Goal: Task Accomplishment & Management: Manage account settings

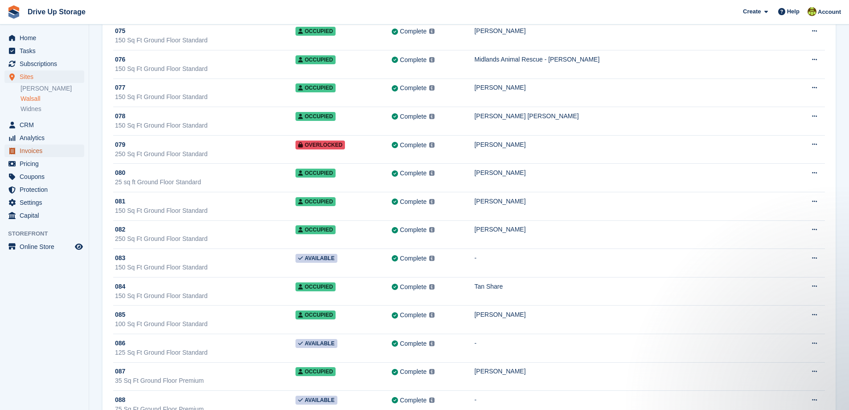
click at [31, 149] on span "Invoices" at bounding box center [47, 150] width 54 height 12
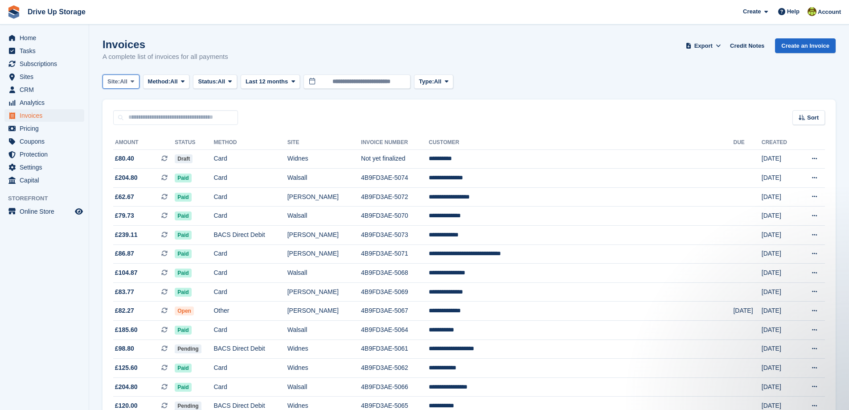
click at [134, 80] on icon at bounding box center [133, 81] width 4 height 6
click at [126, 134] on link "Walsall" at bounding box center [146, 135] width 78 height 16
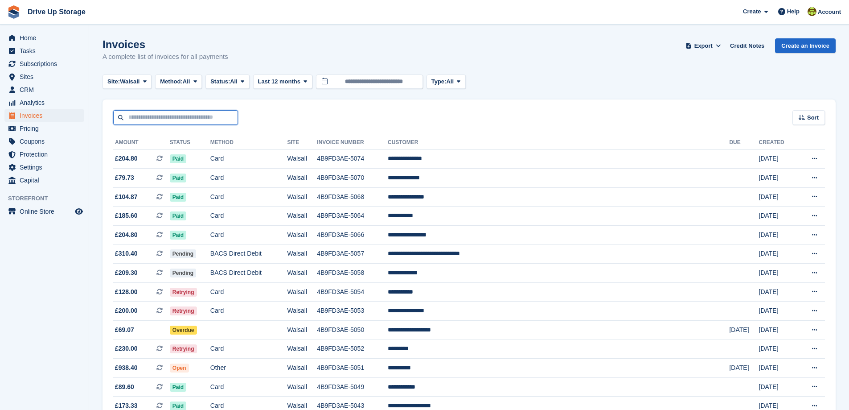
click at [170, 118] on input "text" at bounding box center [175, 117] width 125 height 15
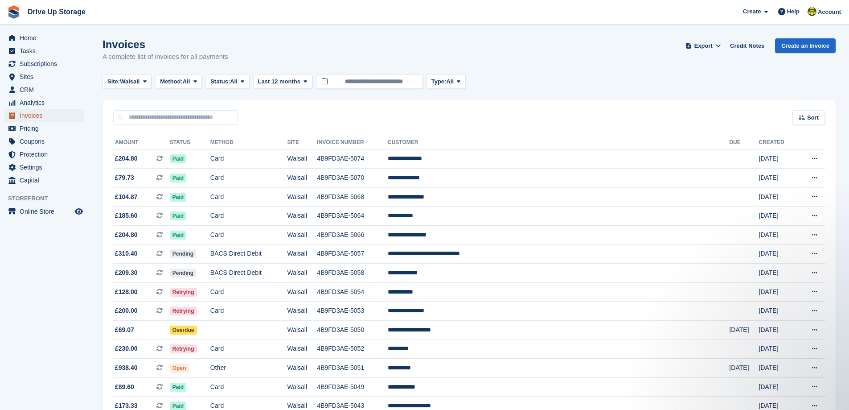
click at [37, 115] on span "Invoices" at bounding box center [47, 115] width 54 height 12
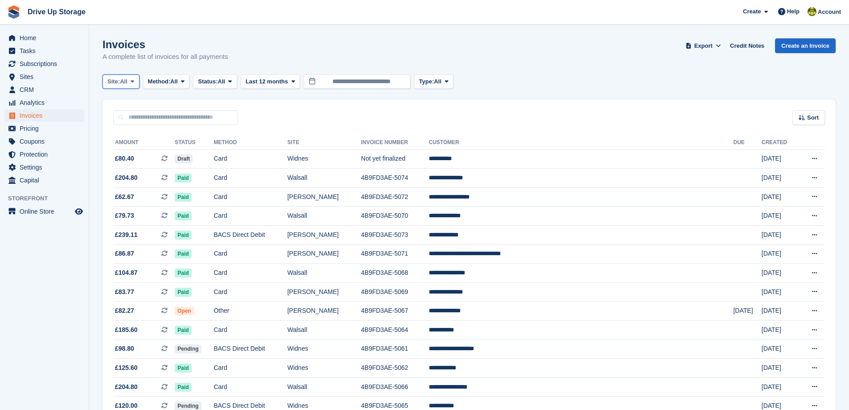
click at [134, 81] on icon at bounding box center [133, 81] width 4 height 6
click at [125, 134] on link "Walsall" at bounding box center [146, 135] width 78 height 16
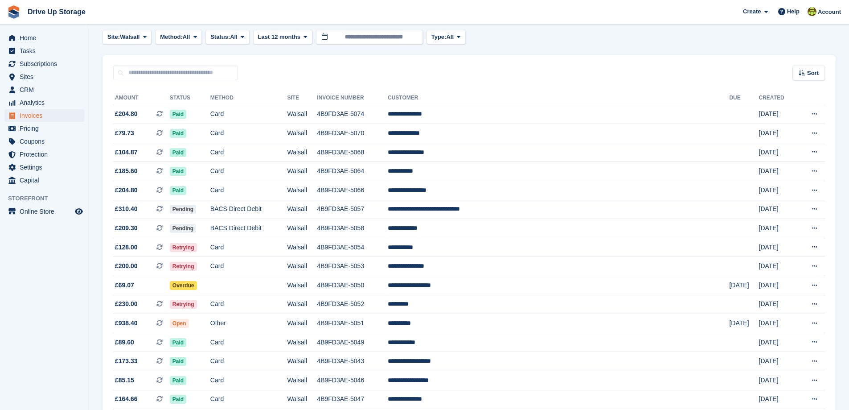
scroll to position [89, 0]
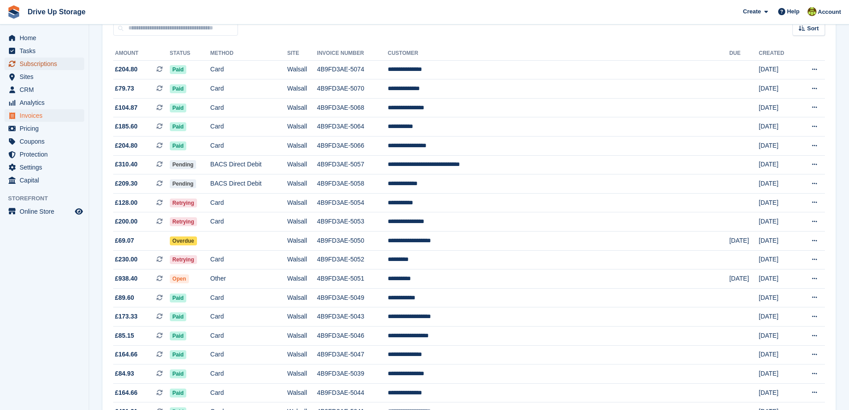
click at [39, 64] on span "Subscriptions" at bounding box center [47, 64] width 54 height 12
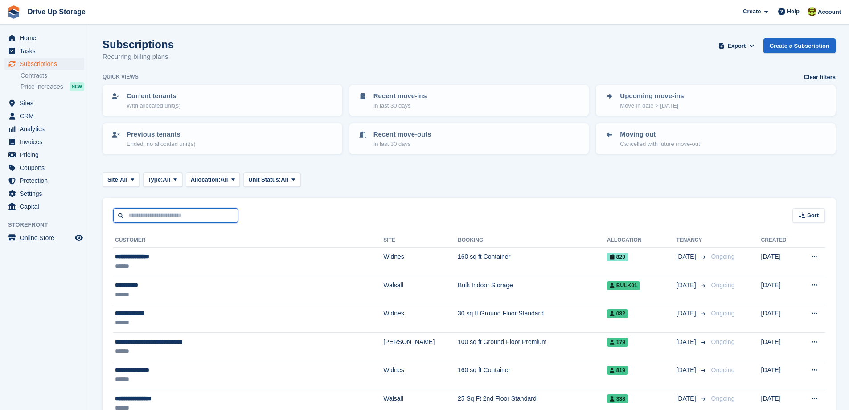
click at [186, 211] on input "text" at bounding box center [175, 215] width 125 height 15
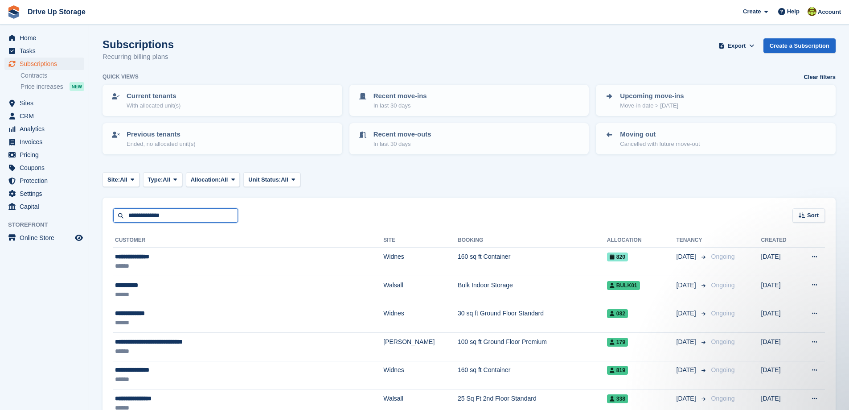
type input "**********"
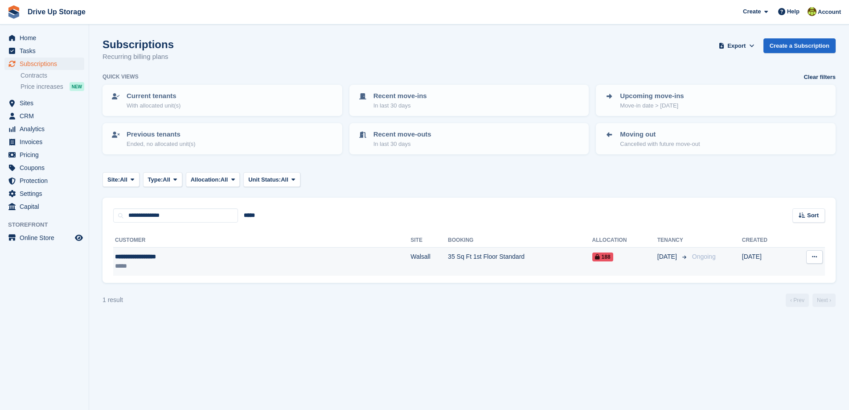
click at [411, 258] on td "Walsall" at bounding box center [429, 261] width 37 height 28
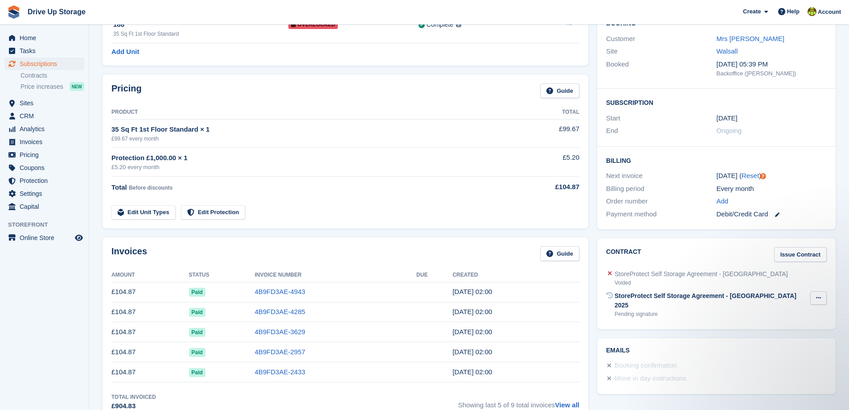
click at [818, 299] on icon at bounding box center [818, 298] width 5 height 6
click at [763, 326] on p "Send reminder" at bounding box center [785, 327] width 78 height 12
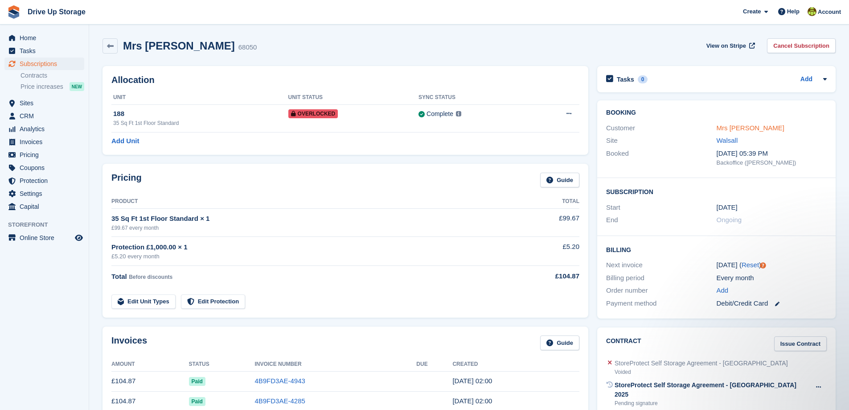
click at [737, 128] on link "Mrs Sarah Marshall" at bounding box center [751, 128] width 68 height 8
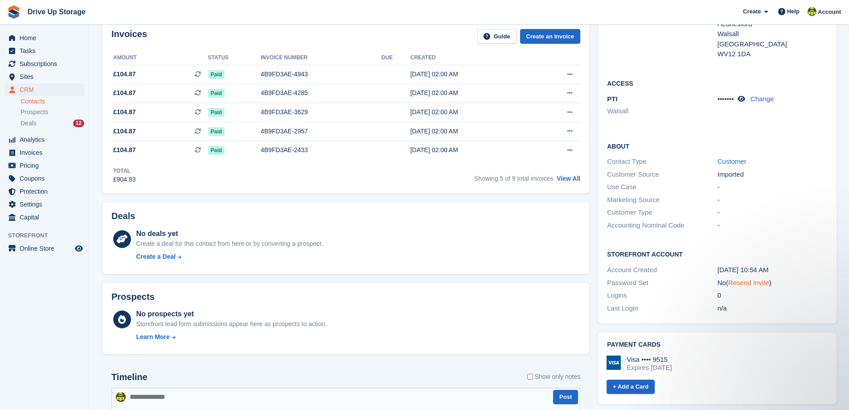
click at [737, 279] on link "Resend Invite" at bounding box center [749, 283] width 41 height 8
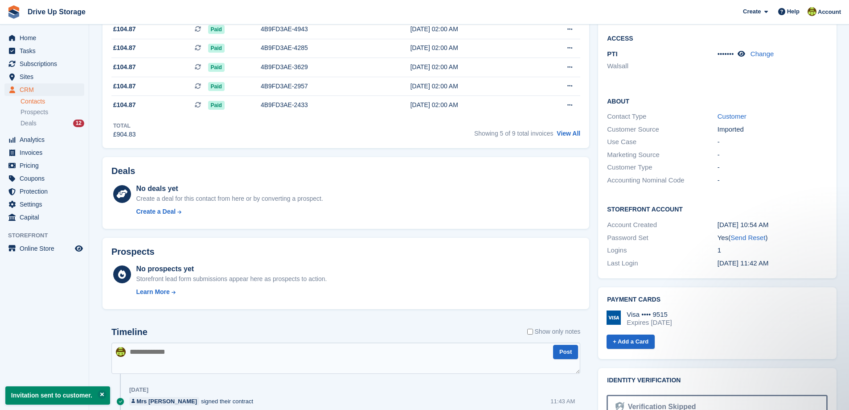
scroll to position [268, 0]
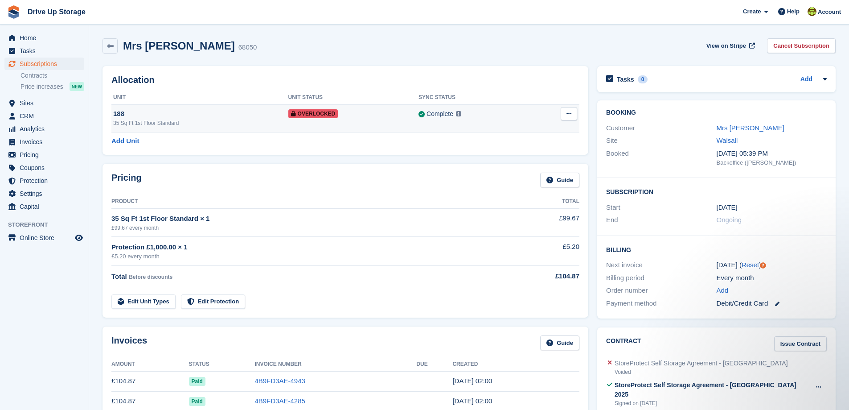
click at [572, 115] on icon at bounding box center [569, 114] width 5 height 6
click at [524, 132] on p "Remove Overlock" at bounding box center [535, 131] width 78 height 12
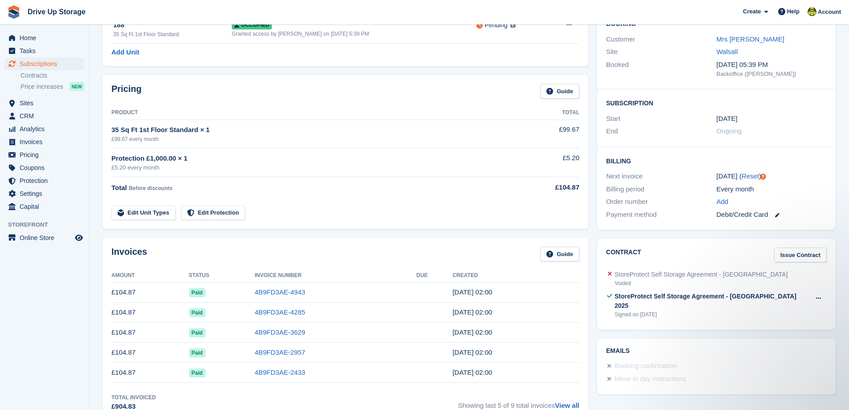
scroll to position [89, 0]
click at [43, 64] on span "Subscriptions" at bounding box center [47, 64] width 54 height 12
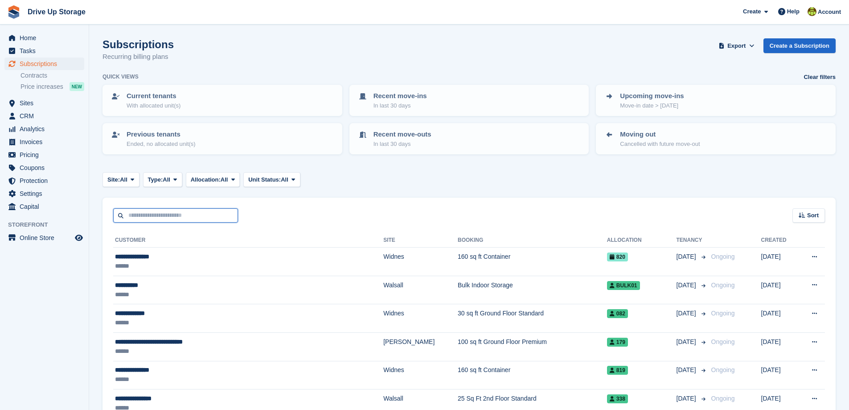
click at [159, 214] on input "text" at bounding box center [175, 215] width 125 height 15
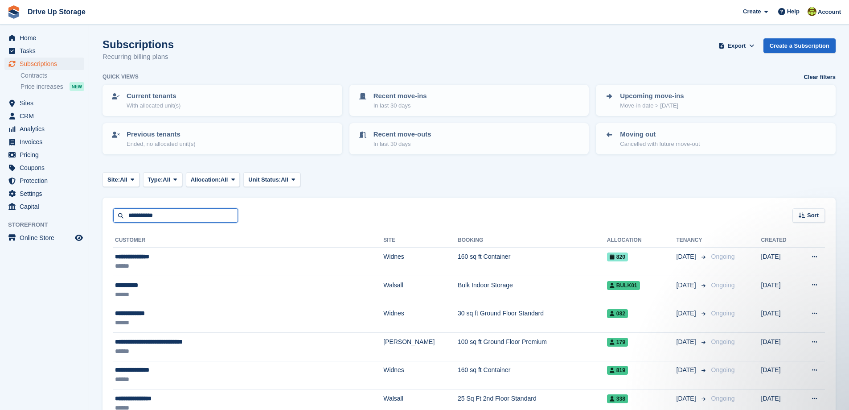
type input "**********"
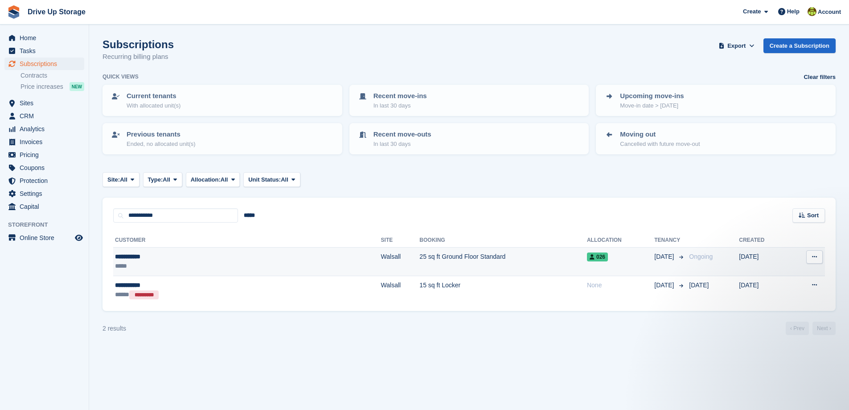
click at [193, 265] on div "*****" at bounding box center [183, 265] width 136 height 9
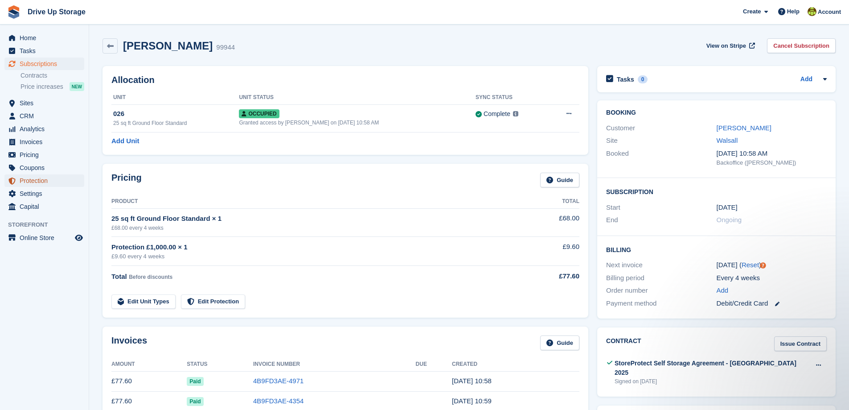
click at [35, 180] on span "Protection" at bounding box center [47, 180] width 54 height 12
